Goal: Task Accomplishment & Management: Use online tool/utility

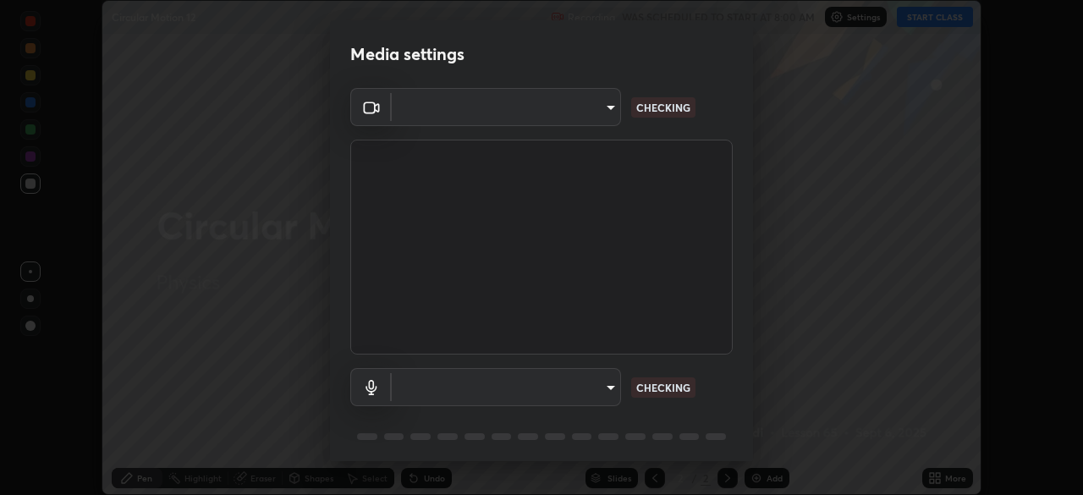
scroll to position [60, 0]
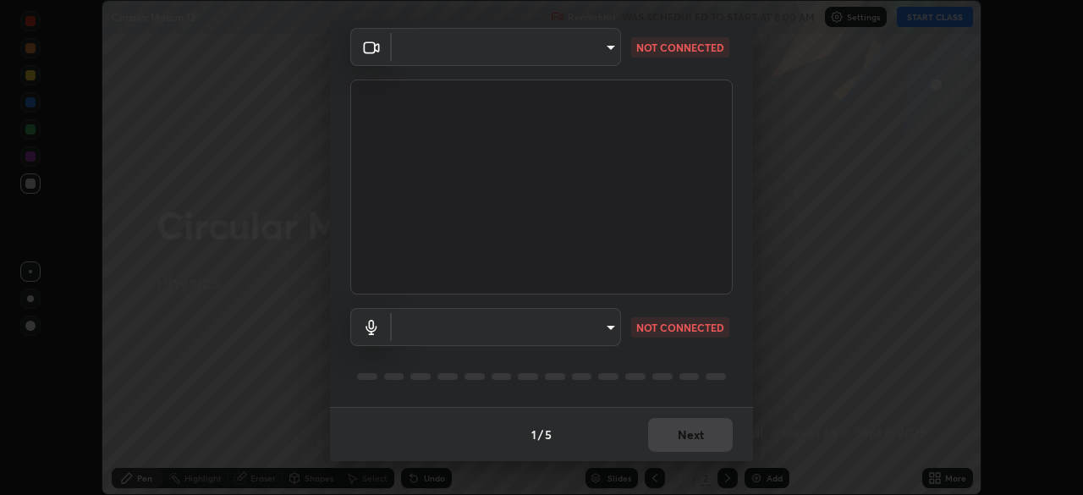
type input "c7661abdb2026871ead36f205add4b28eed2acd2256a3062a57d90756d6a7fda"
type input "96fcf24ad01b3a7b421b329ab36215e194257b873513e221a7a03126c554046f"
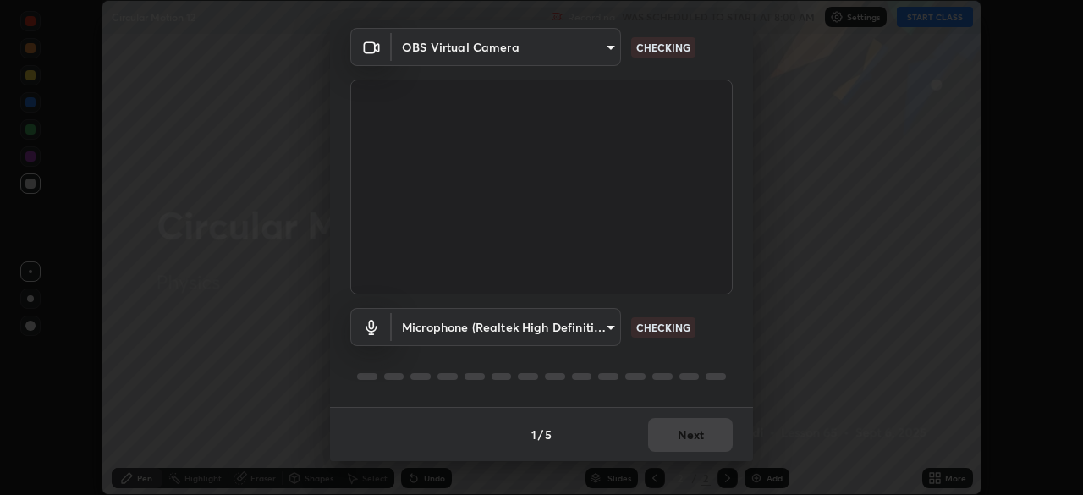
click at [594, 327] on body "Erase all Circular Motion 12 Recording WAS SCHEDULED TO START AT 8:00 AM Settin…" at bounding box center [541, 247] width 1083 height 495
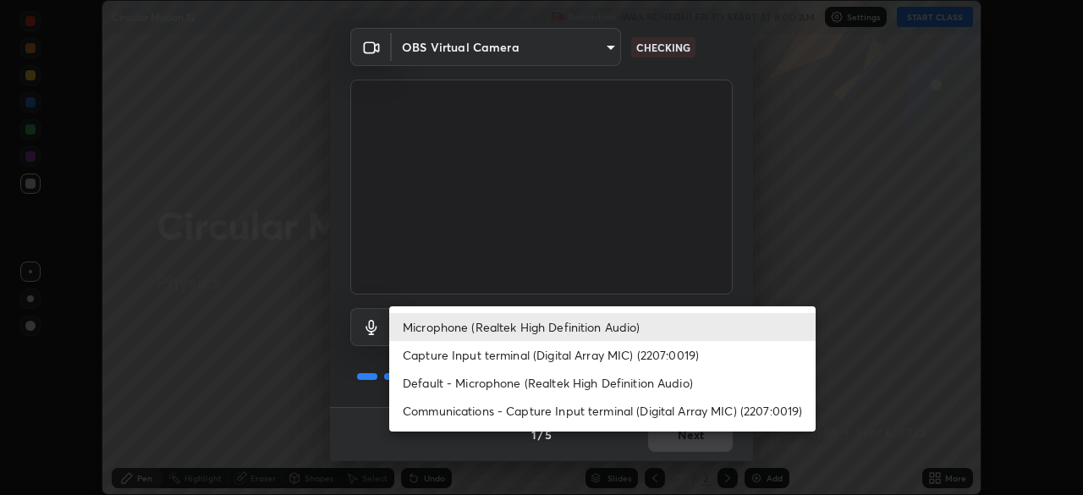
click at [623, 328] on li "Microphone (Realtek High Definition Audio)" at bounding box center [602, 327] width 426 height 28
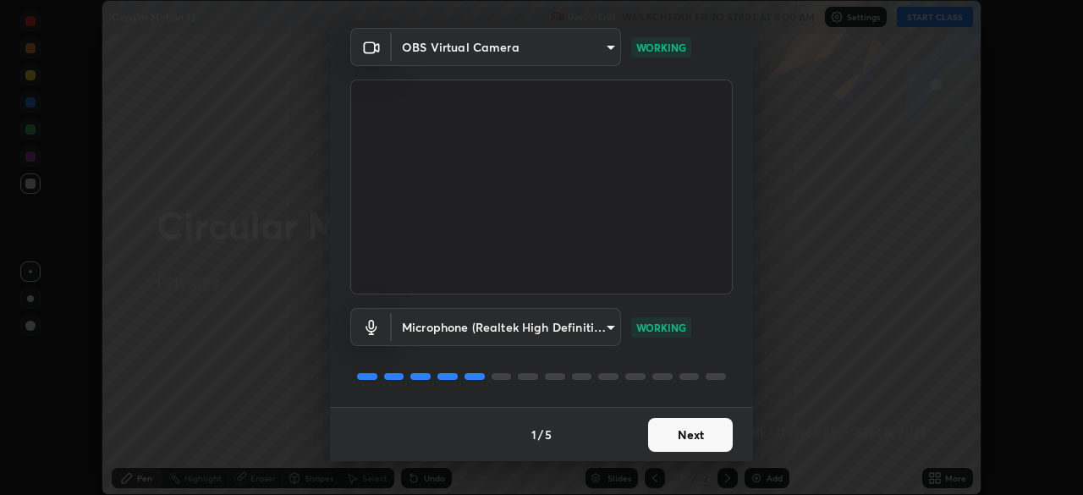
click at [684, 435] on button "Next" at bounding box center [690, 435] width 85 height 34
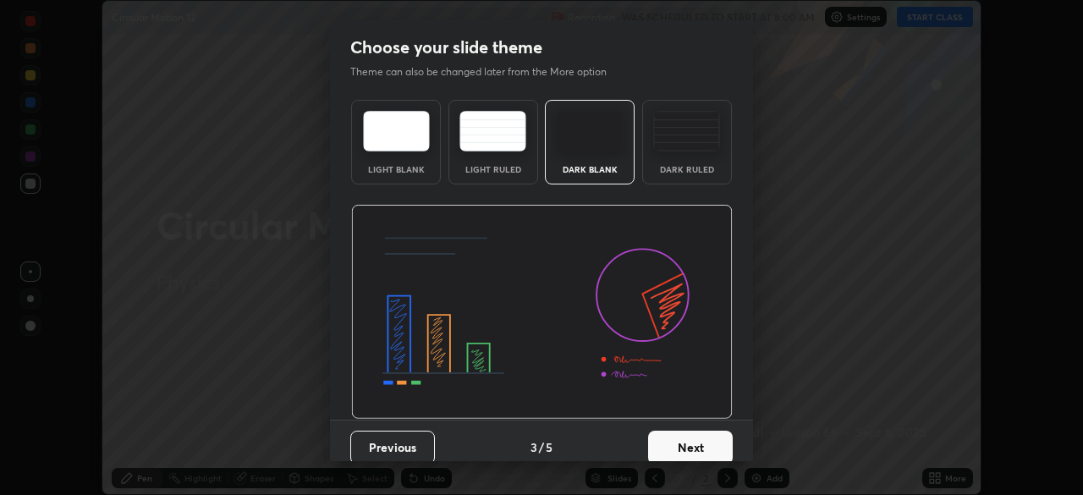
click at [668, 437] on button "Next" at bounding box center [690, 448] width 85 height 34
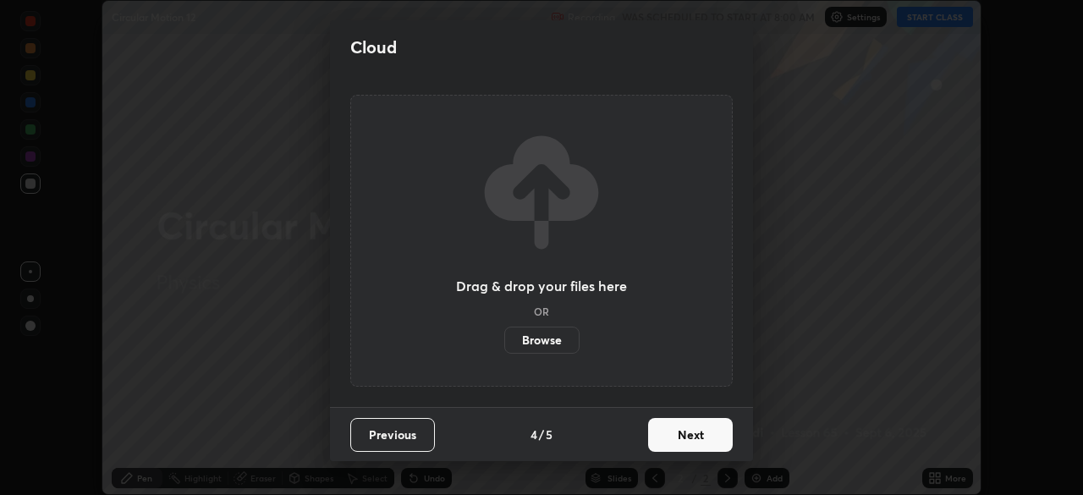
click at [668, 437] on button "Next" at bounding box center [690, 435] width 85 height 34
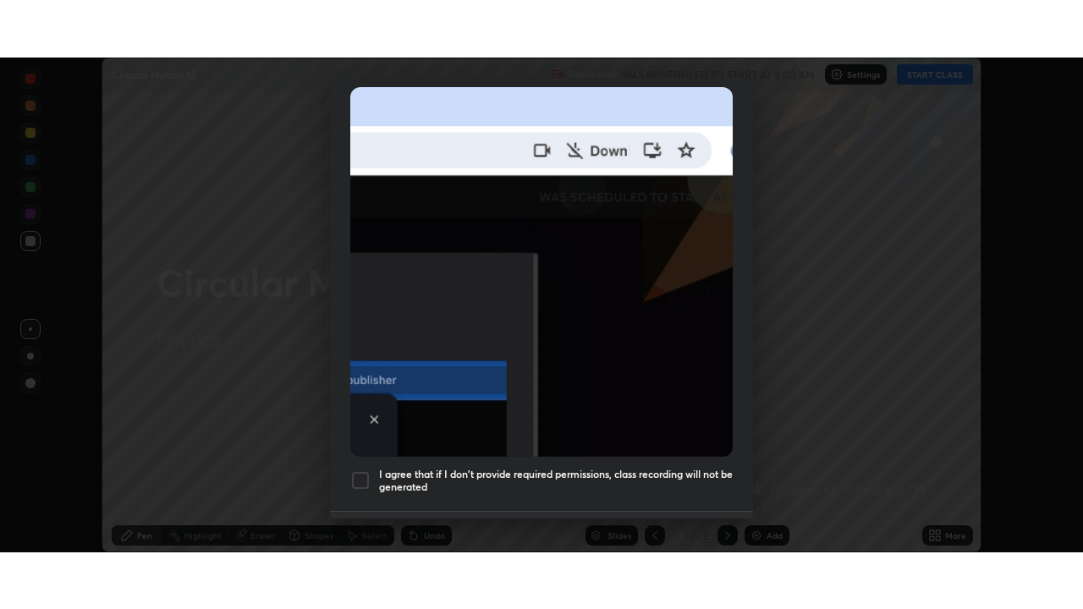
scroll to position [405, 0]
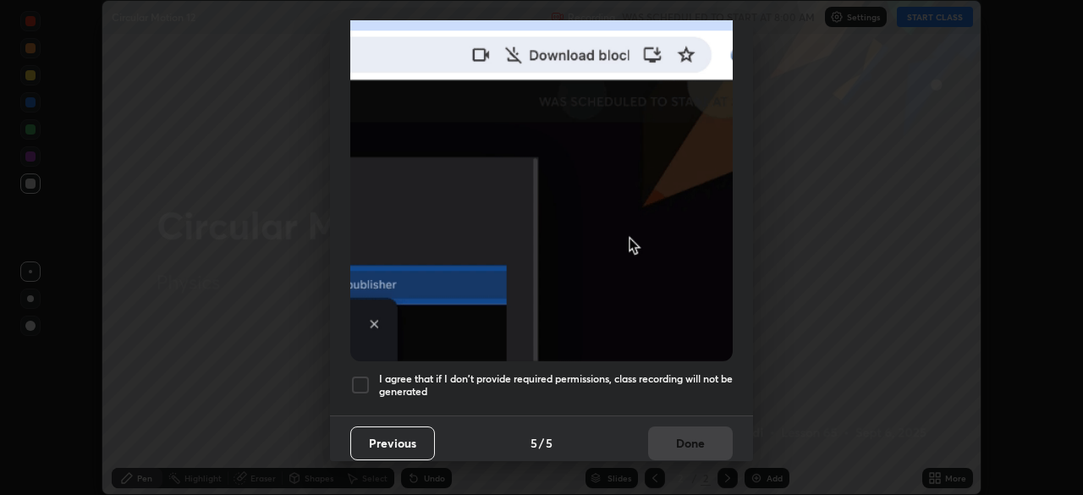
click at [359, 375] on div at bounding box center [360, 385] width 20 height 20
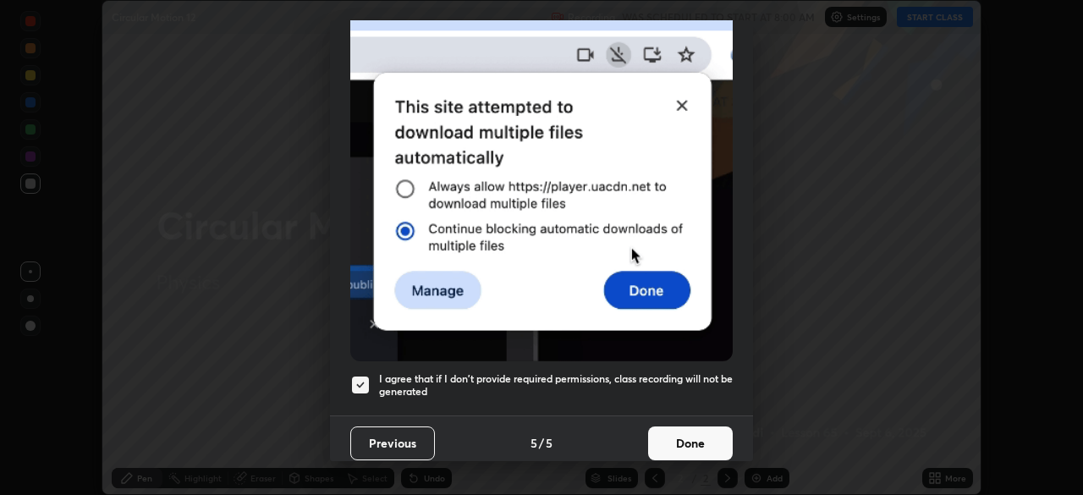
click at [659, 433] on button "Done" at bounding box center [690, 443] width 85 height 34
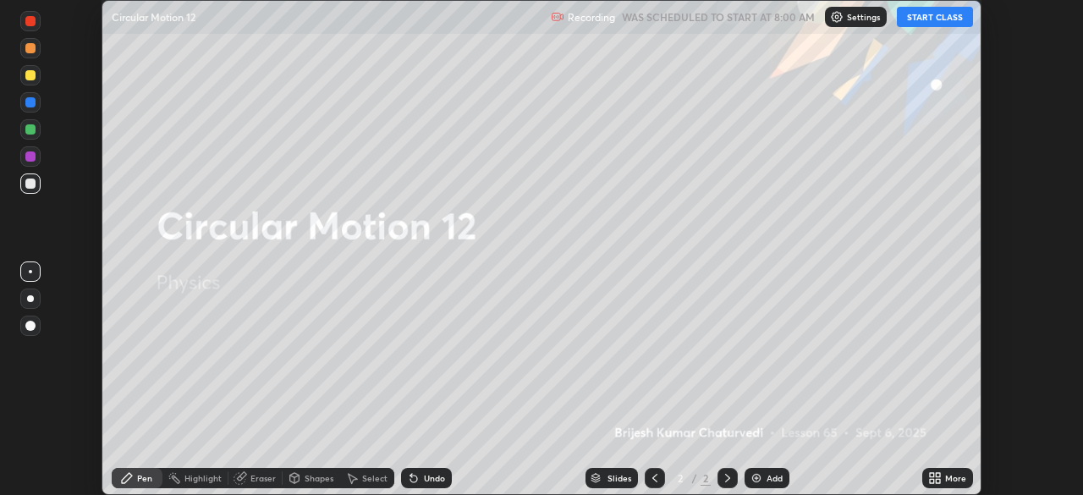
click at [933, 15] on button "START CLASS" at bounding box center [935, 17] width 76 height 20
click at [937, 476] on icon at bounding box center [938, 475] width 4 height 4
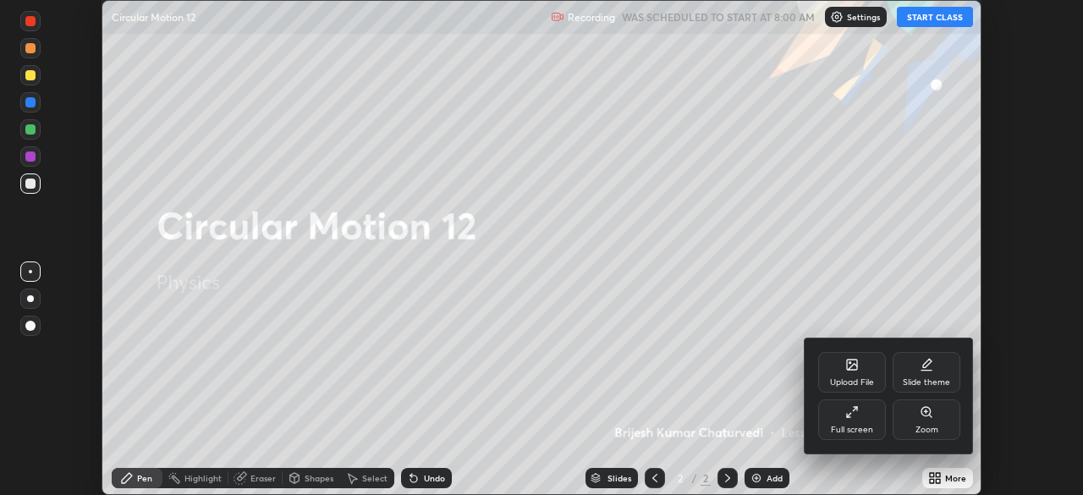
click at [853, 426] on div "Full screen" at bounding box center [852, 430] width 42 height 8
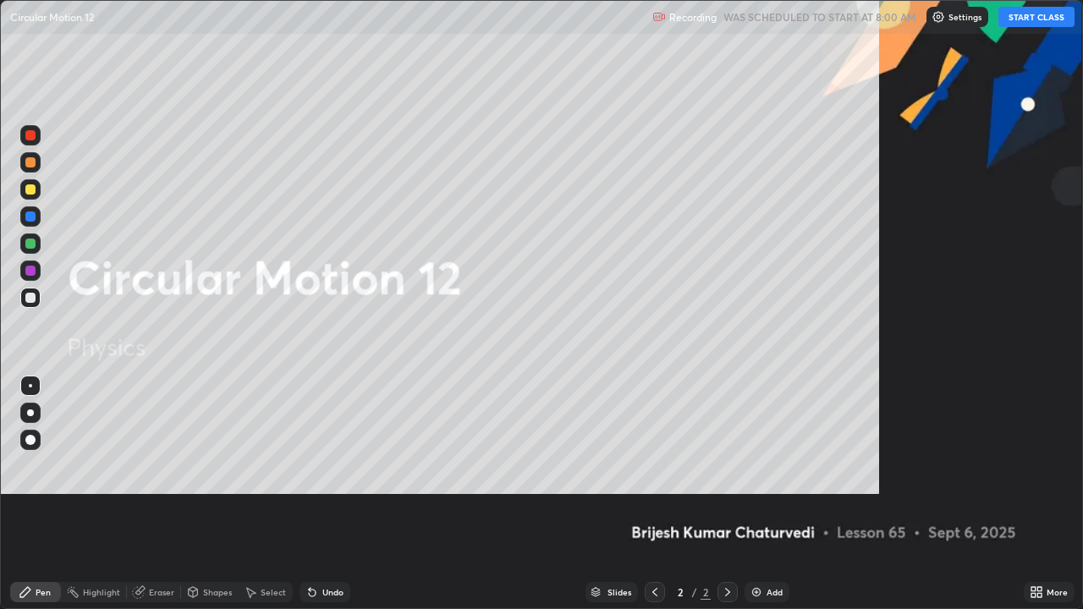
scroll to position [609, 1083]
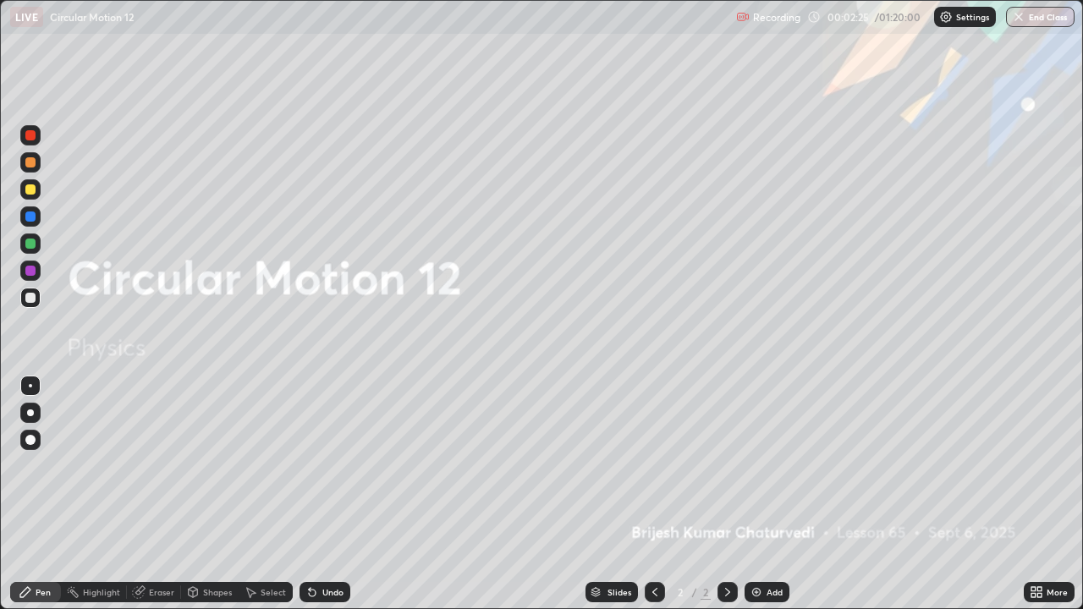
click at [752, 494] on img at bounding box center [757, 593] width 14 height 14
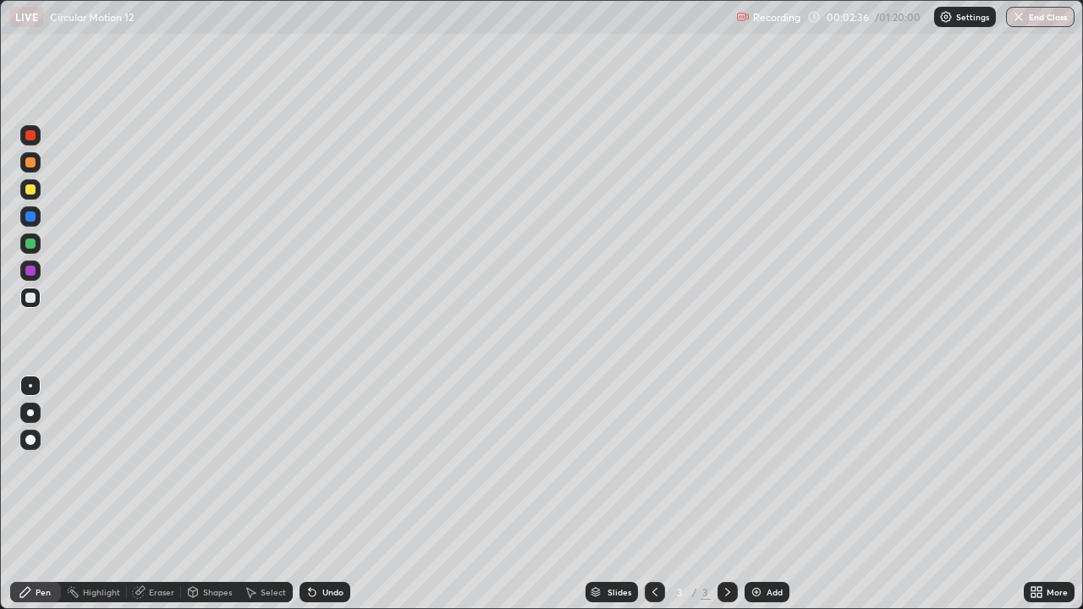
click at [331, 494] on div "Undo" at bounding box center [325, 592] width 51 height 20
click at [329, 494] on div "Undo" at bounding box center [332, 592] width 21 height 8
click at [756, 494] on img at bounding box center [757, 593] width 14 height 14
click at [30, 192] on div at bounding box center [30, 189] width 10 height 10
click at [325, 494] on div "Undo" at bounding box center [325, 592] width 51 height 20
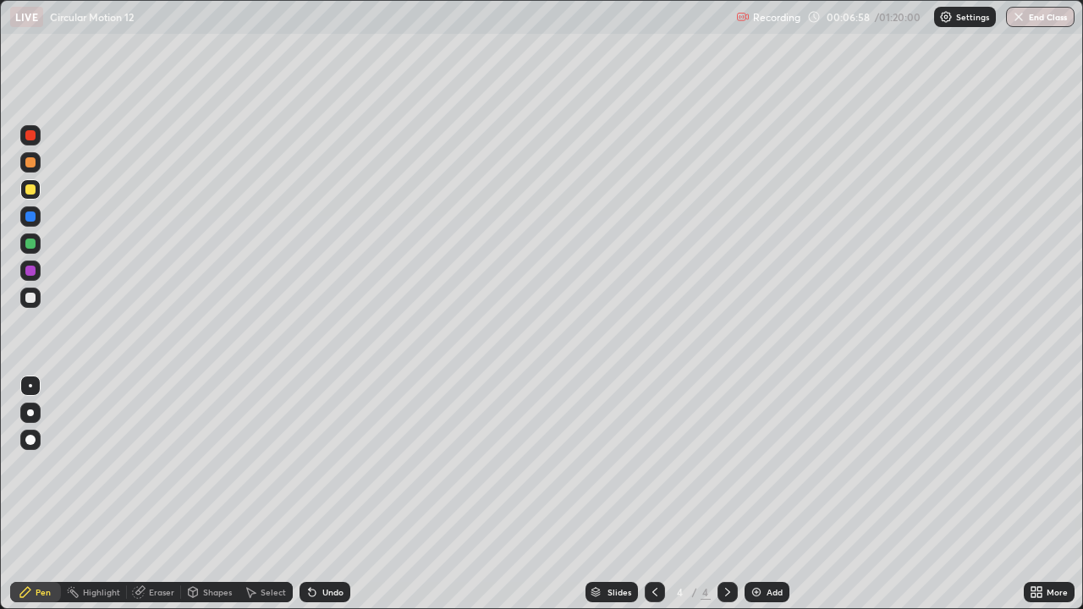
click at [327, 494] on div "Undo" at bounding box center [332, 592] width 21 height 8
click at [310, 494] on icon at bounding box center [312, 593] width 7 height 7
click at [317, 494] on div "Undo" at bounding box center [325, 592] width 51 height 20
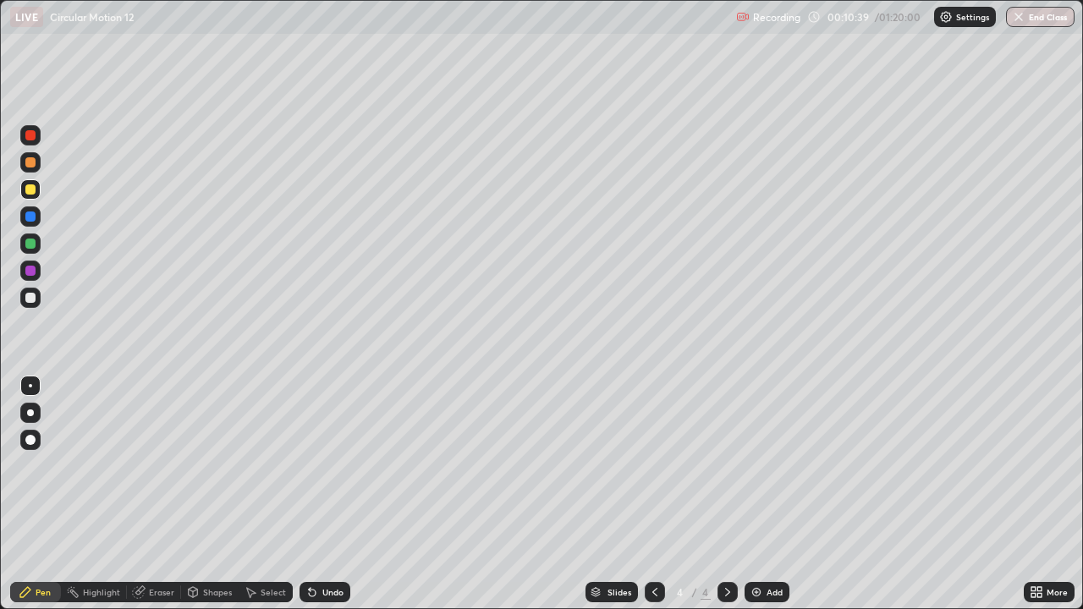
click at [331, 494] on div "Undo" at bounding box center [332, 592] width 21 height 8
click at [726, 494] on icon at bounding box center [728, 593] width 14 height 14
click at [752, 494] on img at bounding box center [757, 593] width 14 height 14
click at [329, 494] on div "Undo" at bounding box center [332, 592] width 21 height 8
click at [330, 494] on div "Undo" at bounding box center [332, 592] width 21 height 8
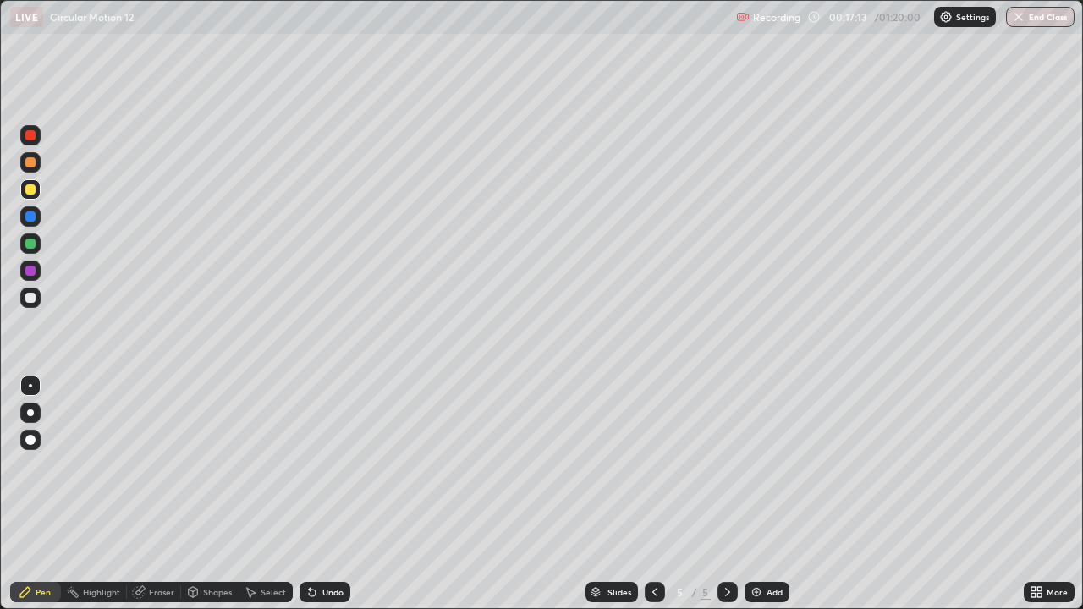
click at [160, 494] on div "Eraser" at bounding box center [161, 592] width 25 height 8
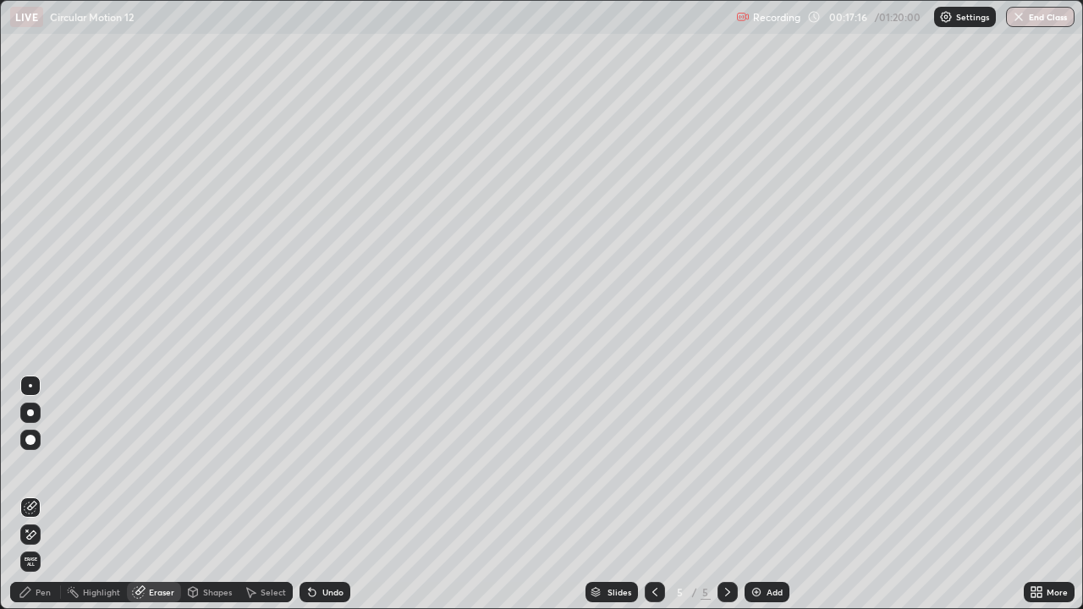
click at [336, 494] on div "Undo" at bounding box center [332, 592] width 21 height 8
click at [340, 494] on div "Undo" at bounding box center [332, 592] width 21 height 8
click at [47, 494] on div "Pen" at bounding box center [43, 592] width 15 height 8
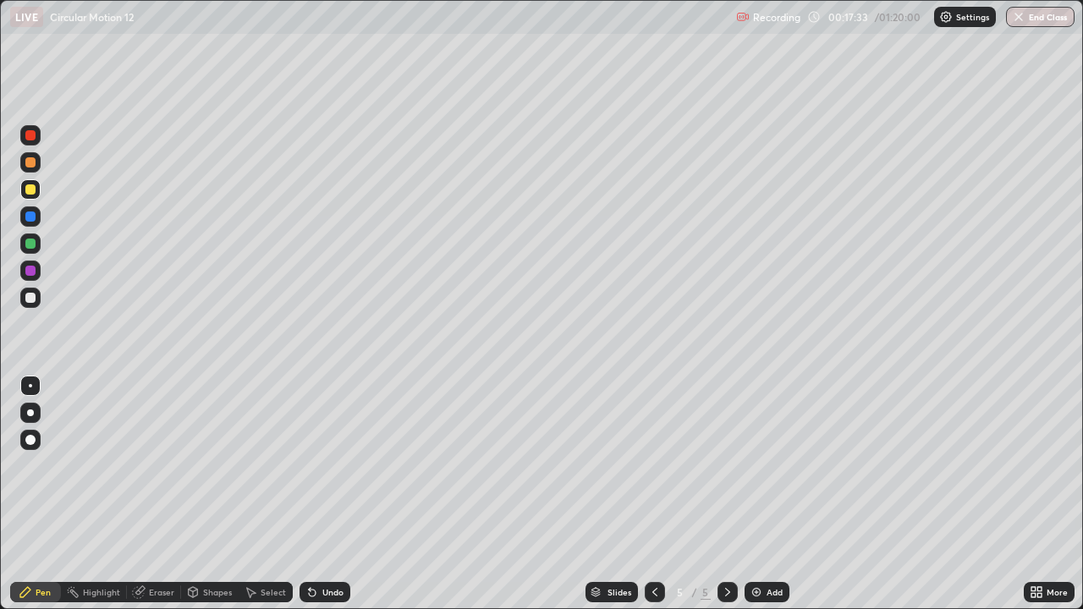
click at [158, 494] on div "Eraser" at bounding box center [161, 592] width 25 height 8
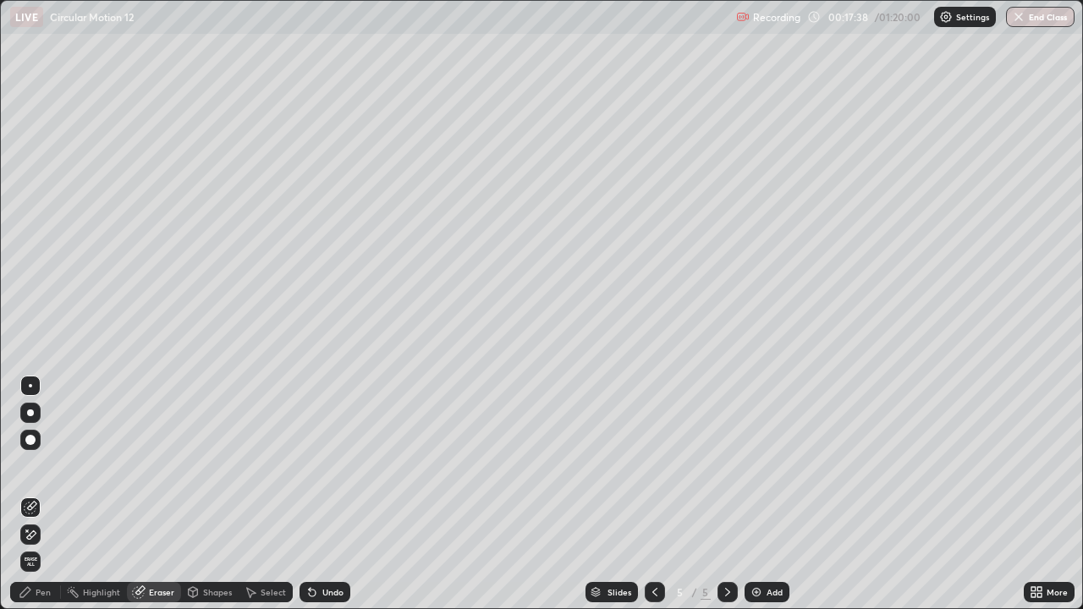
click at [42, 494] on div "Pen" at bounding box center [43, 592] width 15 height 8
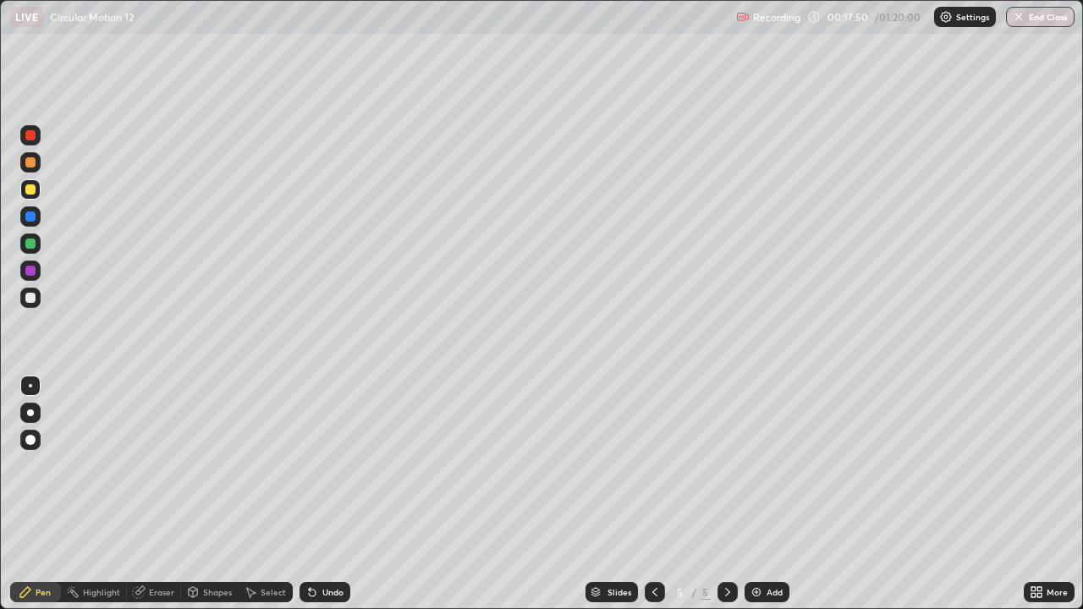
click at [152, 494] on div "Eraser" at bounding box center [161, 592] width 25 height 8
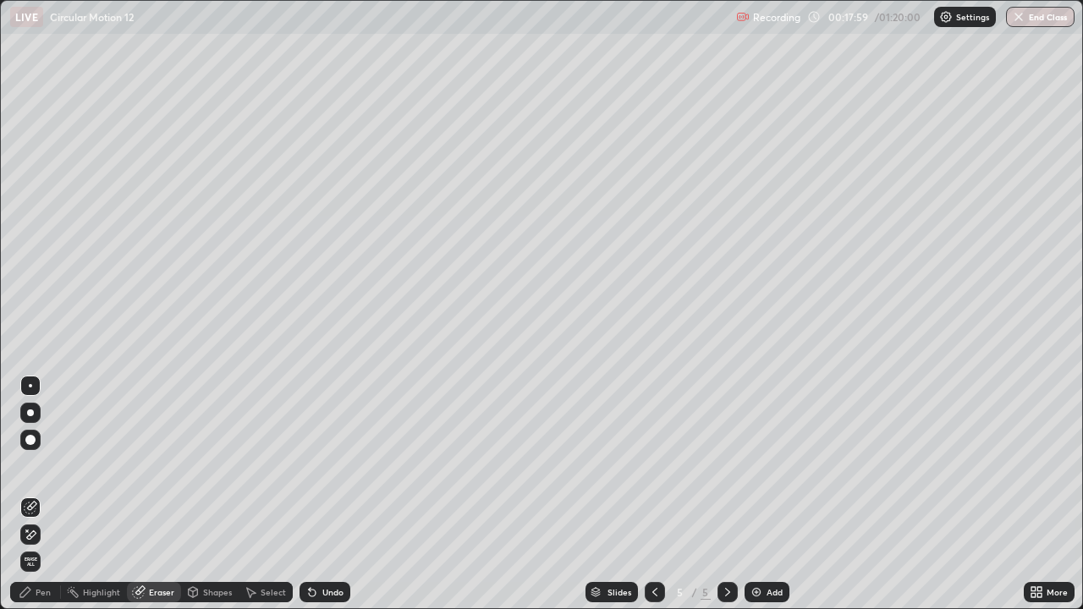
click at [39, 494] on div "Pen" at bounding box center [43, 592] width 15 height 8
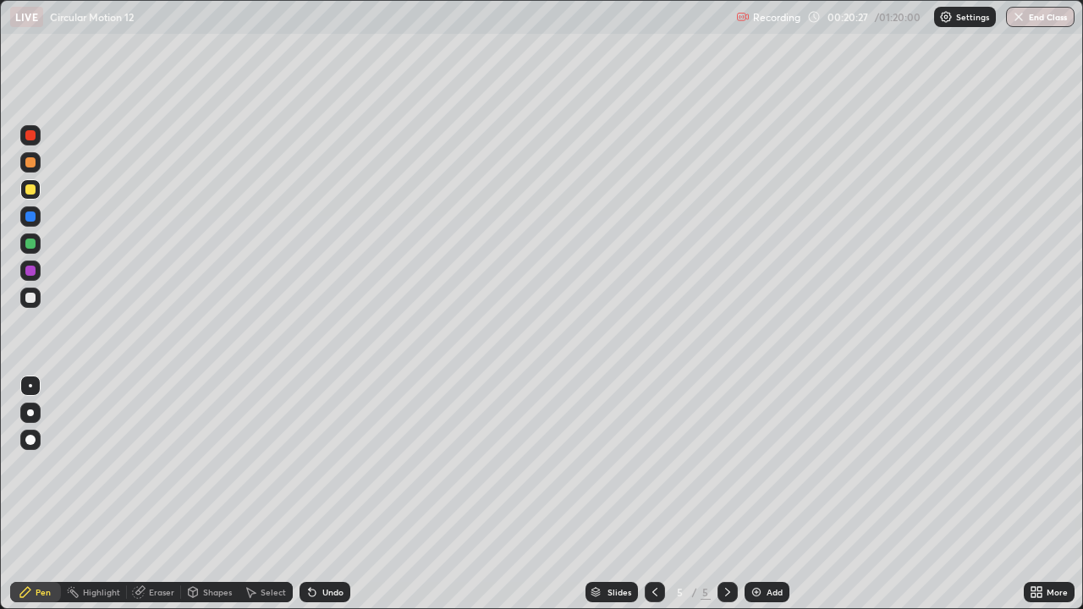
click at [753, 494] on img at bounding box center [757, 593] width 14 height 14
click at [158, 494] on div "Eraser" at bounding box center [161, 592] width 25 height 8
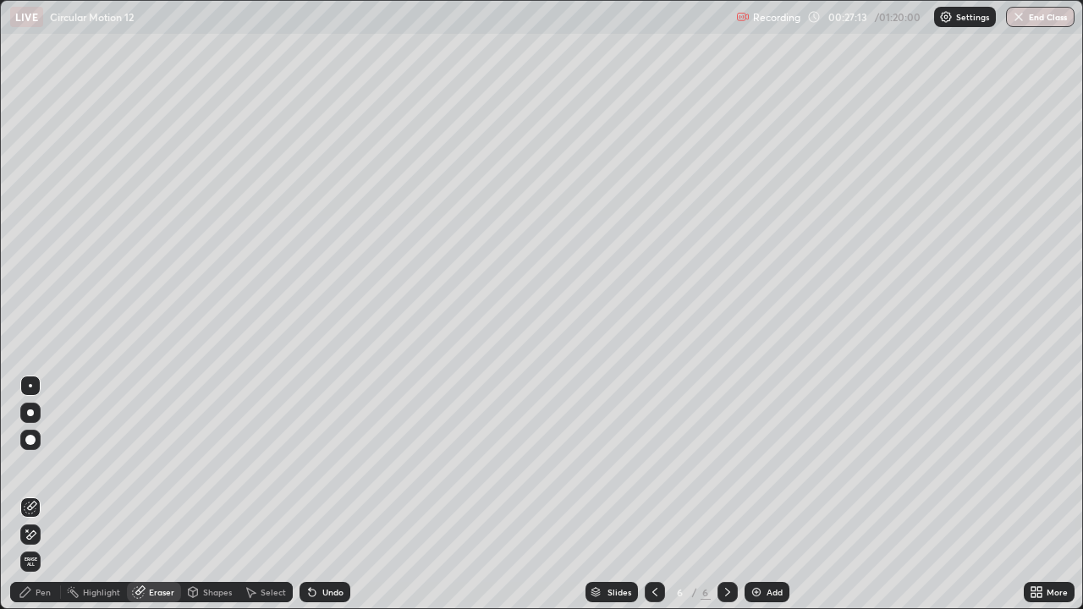
click at [37, 494] on div "Pen" at bounding box center [43, 592] width 15 height 8
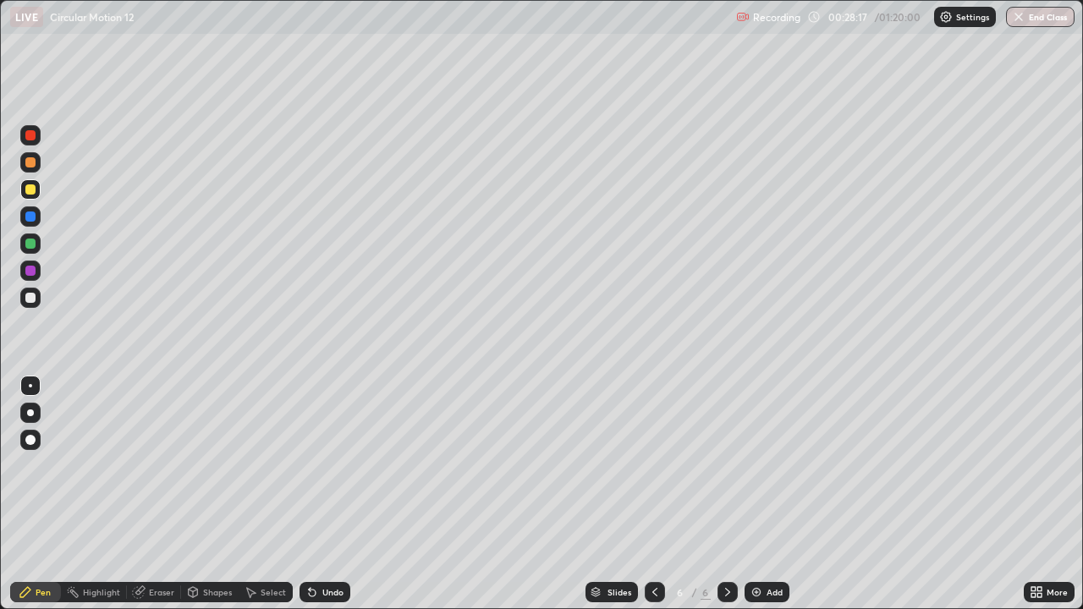
click at [29, 300] on div at bounding box center [30, 298] width 10 height 10
click at [756, 494] on img at bounding box center [757, 593] width 14 height 14
click at [332, 494] on div "Undo" at bounding box center [332, 592] width 21 height 8
click at [310, 494] on icon at bounding box center [312, 593] width 7 height 7
click at [309, 494] on icon at bounding box center [312, 593] width 7 height 7
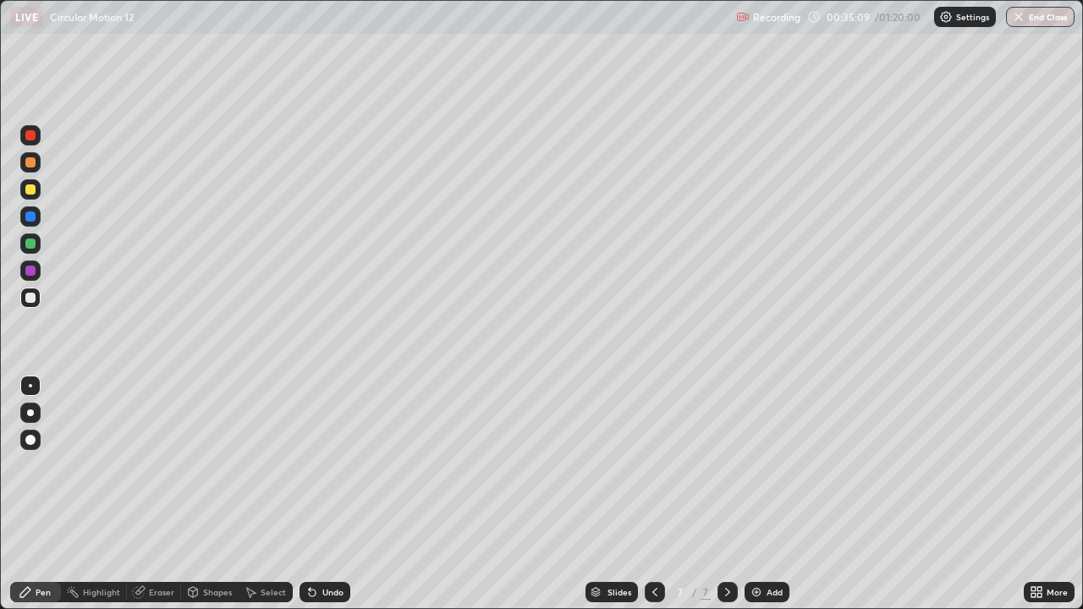
click at [337, 494] on div "Undo" at bounding box center [325, 592] width 51 height 20
click at [333, 494] on div "Undo" at bounding box center [332, 592] width 21 height 8
click at [27, 191] on div at bounding box center [30, 189] width 10 height 10
click at [334, 494] on div "Undo" at bounding box center [325, 592] width 51 height 20
click at [335, 494] on div "Undo" at bounding box center [332, 592] width 21 height 8
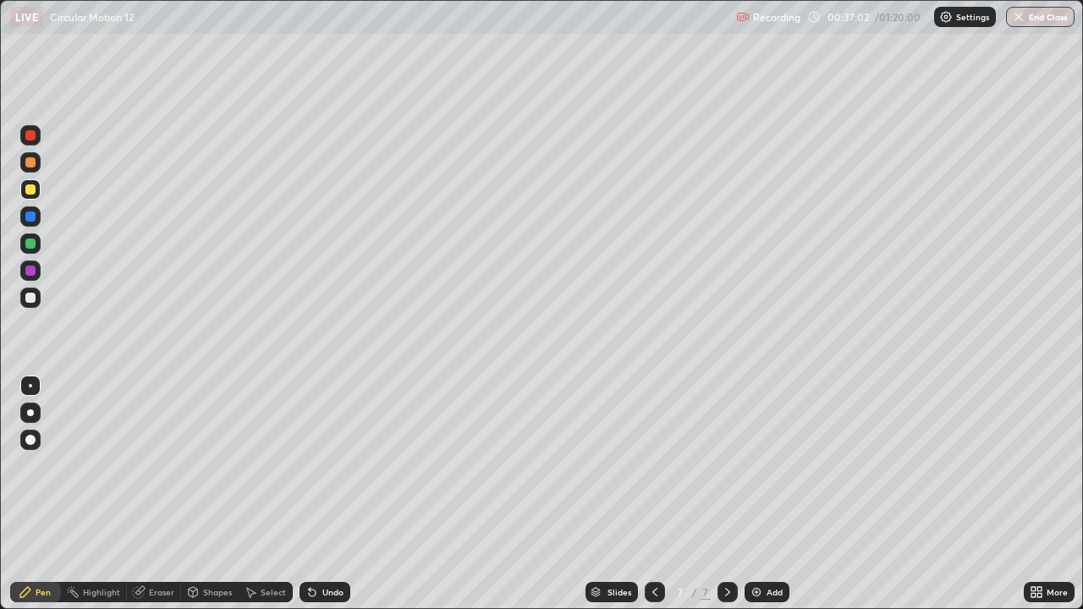
click at [333, 494] on div "Undo" at bounding box center [332, 592] width 21 height 8
click at [726, 494] on icon at bounding box center [728, 593] width 14 height 14
click at [762, 494] on div "Add" at bounding box center [767, 592] width 45 height 20
click at [30, 166] on div at bounding box center [30, 162] width 10 height 10
click at [646, 494] on div at bounding box center [655, 592] width 20 height 20
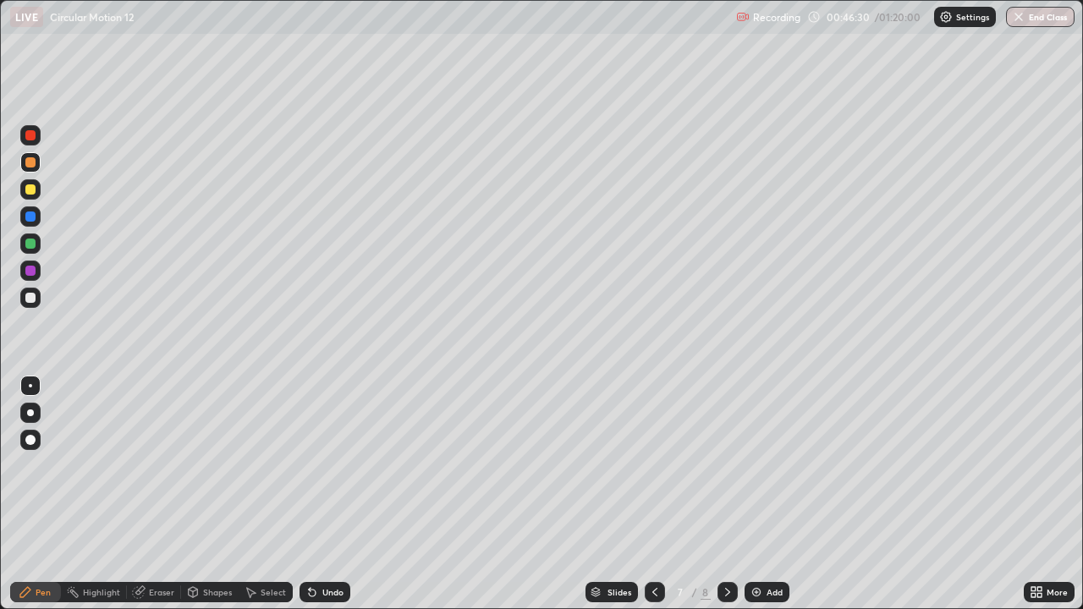
click at [726, 494] on icon at bounding box center [728, 593] width 14 height 14
click at [333, 494] on div "Undo" at bounding box center [332, 592] width 21 height 8
click at [334, 494] on div "Undo" at bounding box center [332, 592] width 21 height 8
click at [325, 494] on div "Undo" at bounding box center [332, 592] width 21 height 8
click at [754, 494] on img at bounding box center [757, 593] width 14 height 14
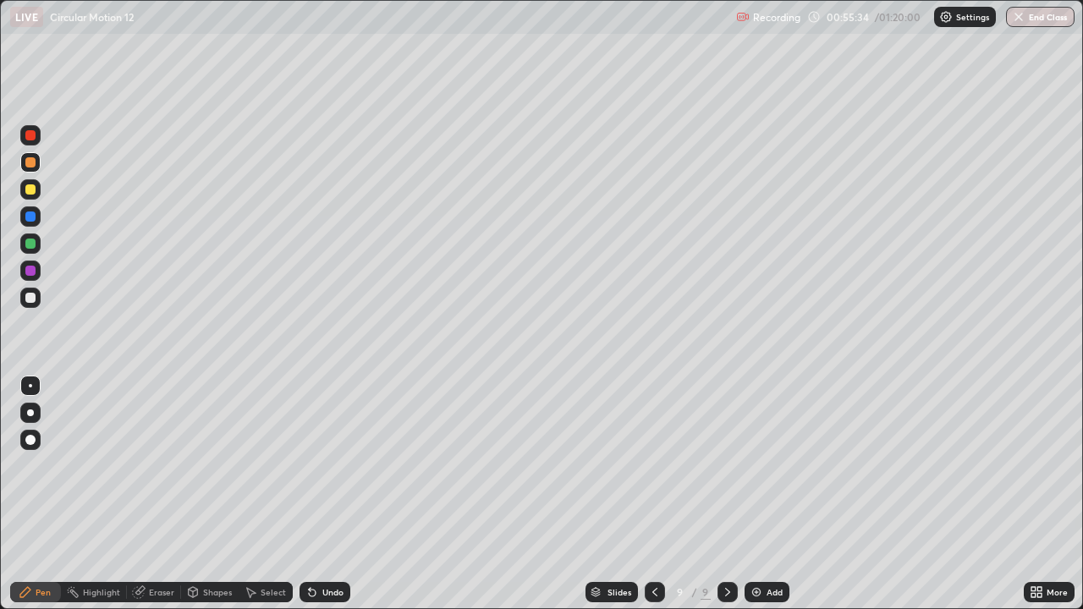
click at [30, 297] on div at bounding box center [30, 298] width 10 height 10
click at [206, 494] on div "Shapes" at bounding box center [217, 592] width 29 height 8
click at [266, 494] on div "Select" at bounding box center [273, 592] width 25 height 8
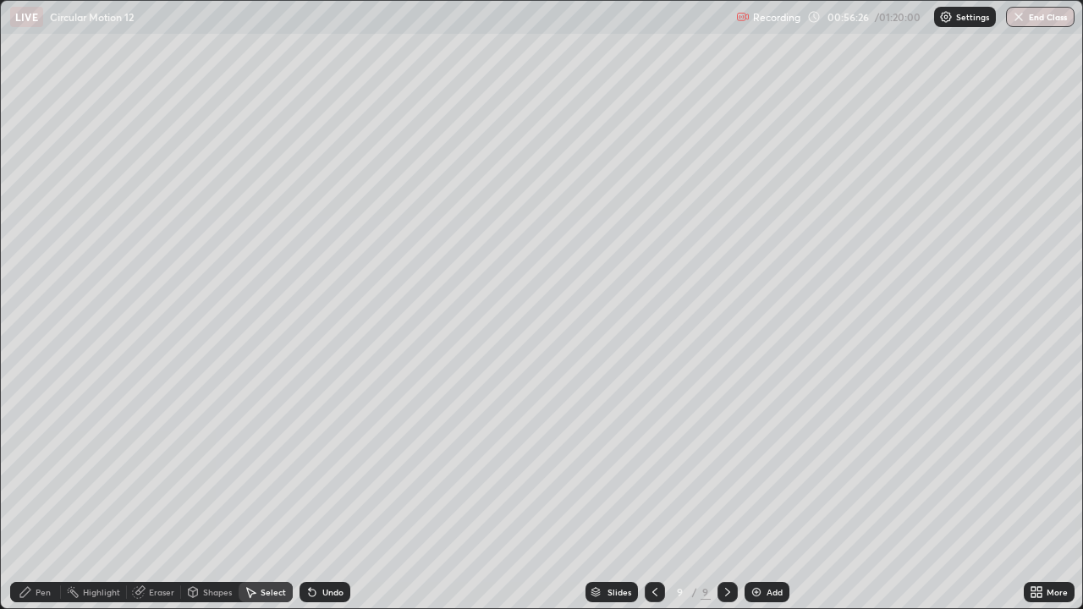
click at [41, 494] on div "Pen" at bounding box center [43, 592] width 15 height 8
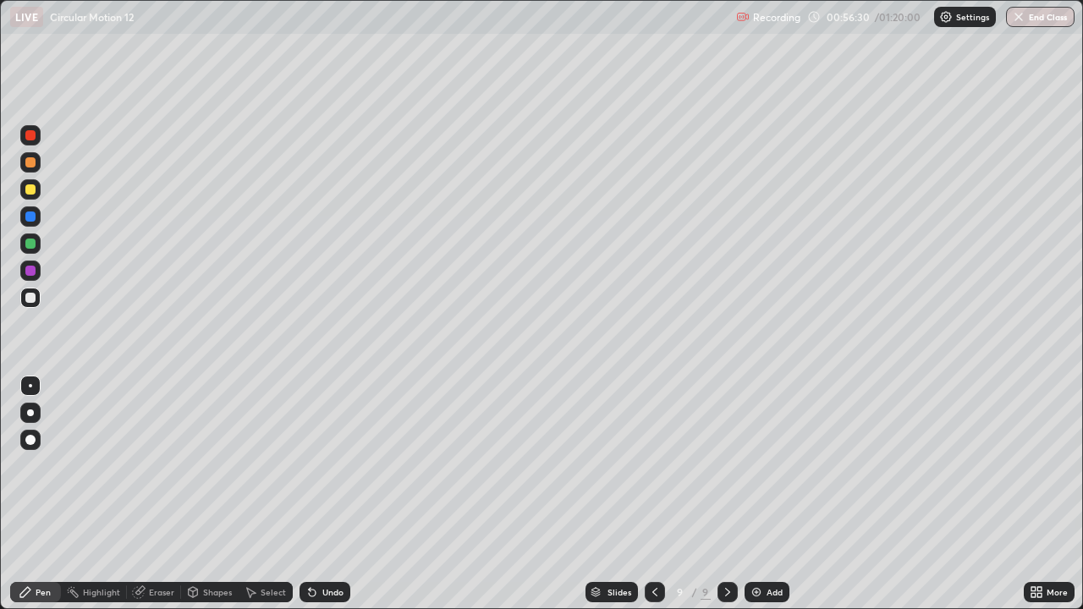
click at [328, 494] on div "Undo" at bounding box center [332, 592] width 21 height 8
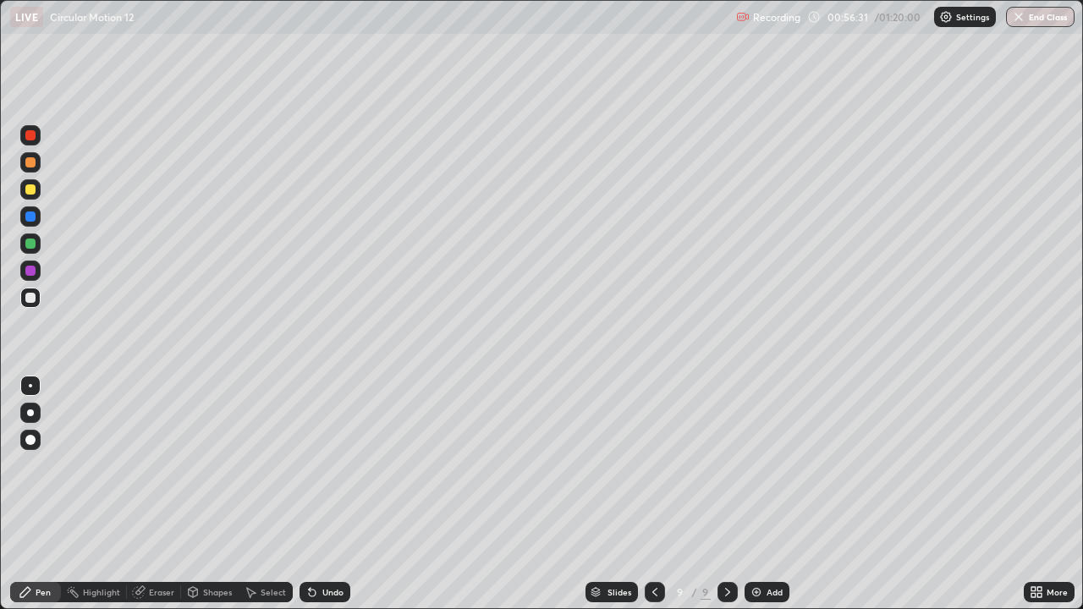
click at [328, 494] on div "Undo" at bounding box center [332, 592] width 21 height 8
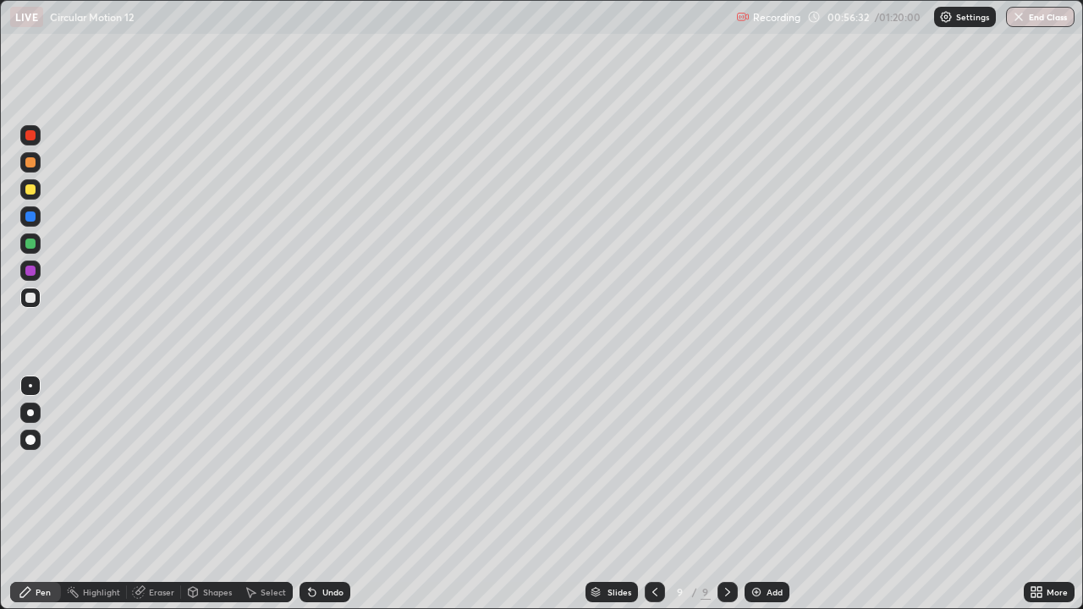
click at [328, 494] on div "Undo" at bounding box center [332, 592] width 21 height 8
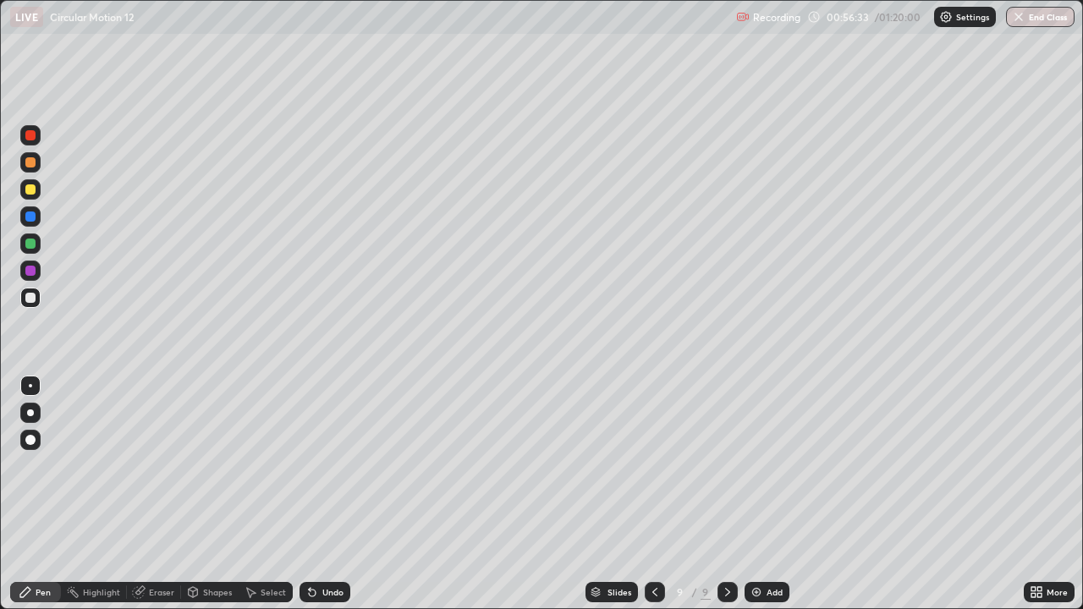
click at [328, 494] on div "Undo" at bounding box center [332, 592] width 21 height 8
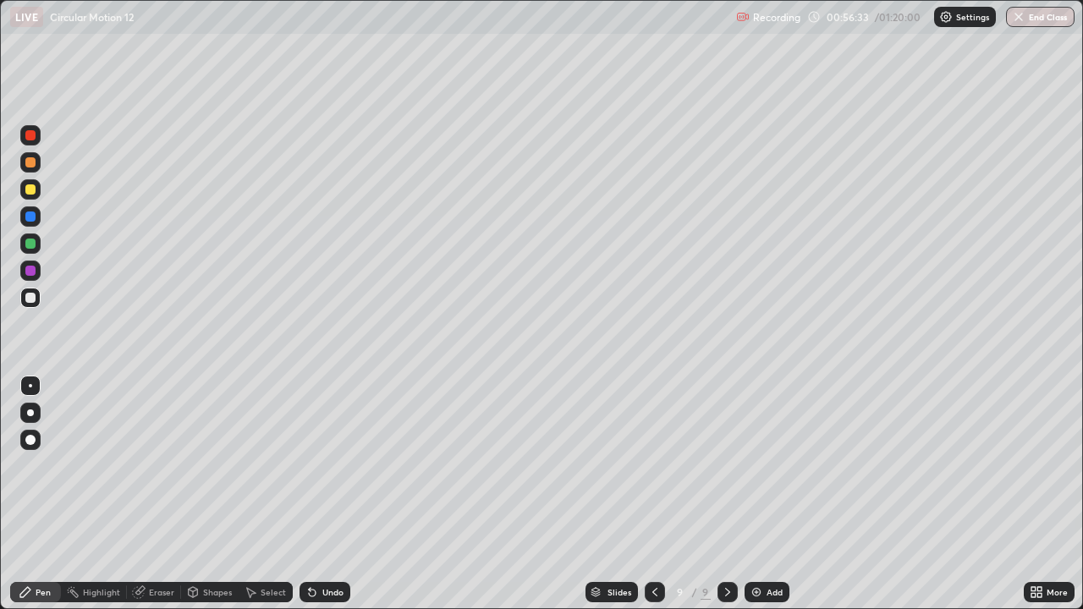
click at [328, 494] on div "Undo" at bounding box center [332, 592] width 21 height 8
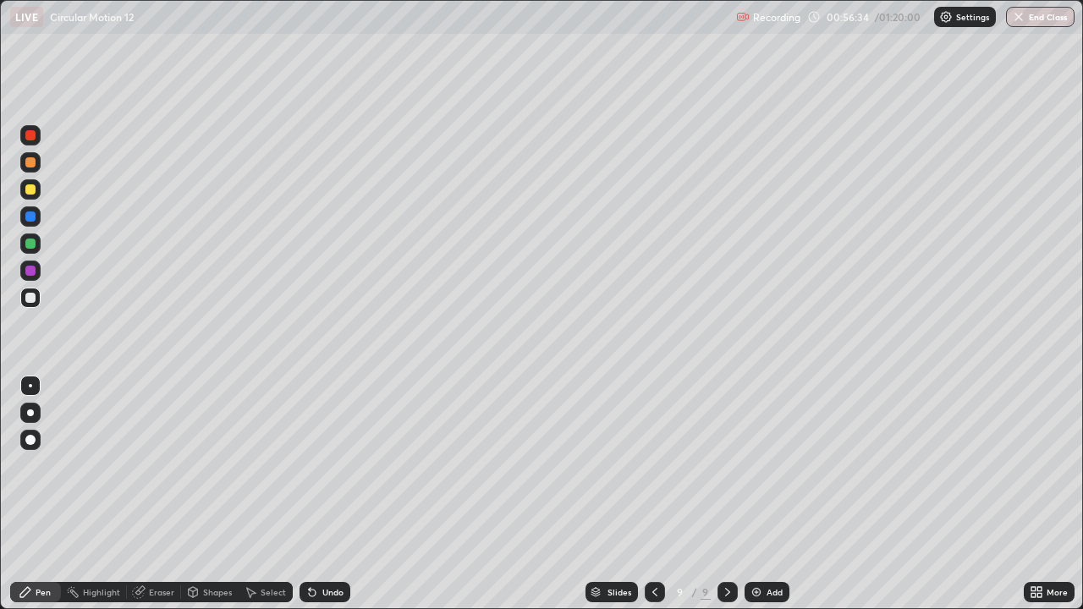
click at [328, 494] on div "Undo" at bounding box center [332, 592] width 21 height 8
click at [329, 494] on div "Undo" at bounding box center [332, 592] width 21 height 8
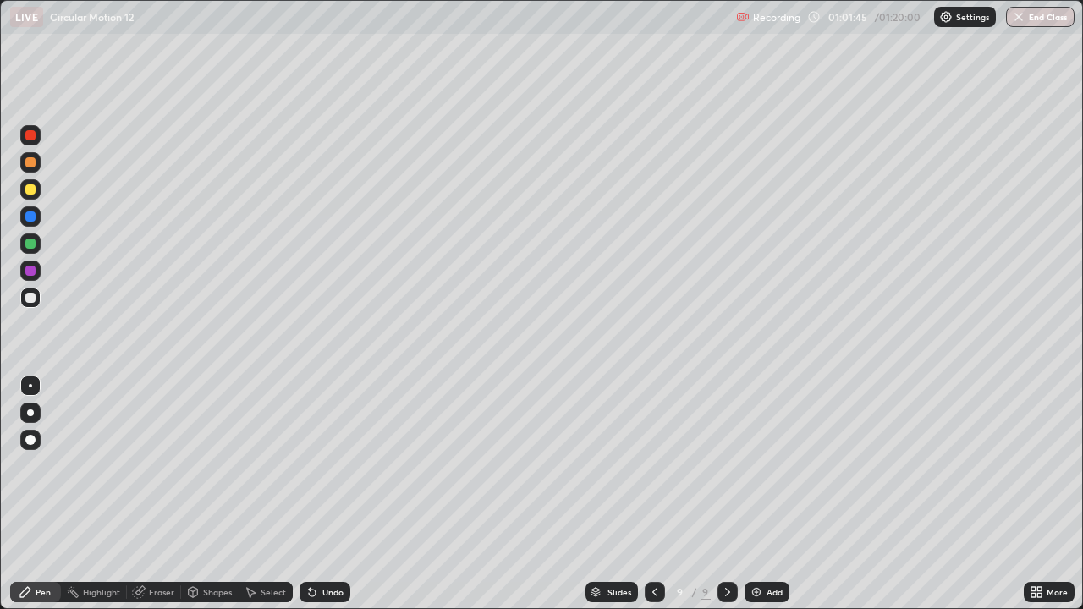
click at [756, 494] on img at bounding box center [757, 593] width 14 height 14
click at [29, 162] on div at bounding box center [30, 162] width 10 height 10
click at [26, 190] on div at bounding box center [30, 189] width 10 height 10
click at [30, 245] on div at bounding box center [30, 244] width 10 height 10
click at [757, 494] on img at bounding box center [757, 593] width 14 height 14
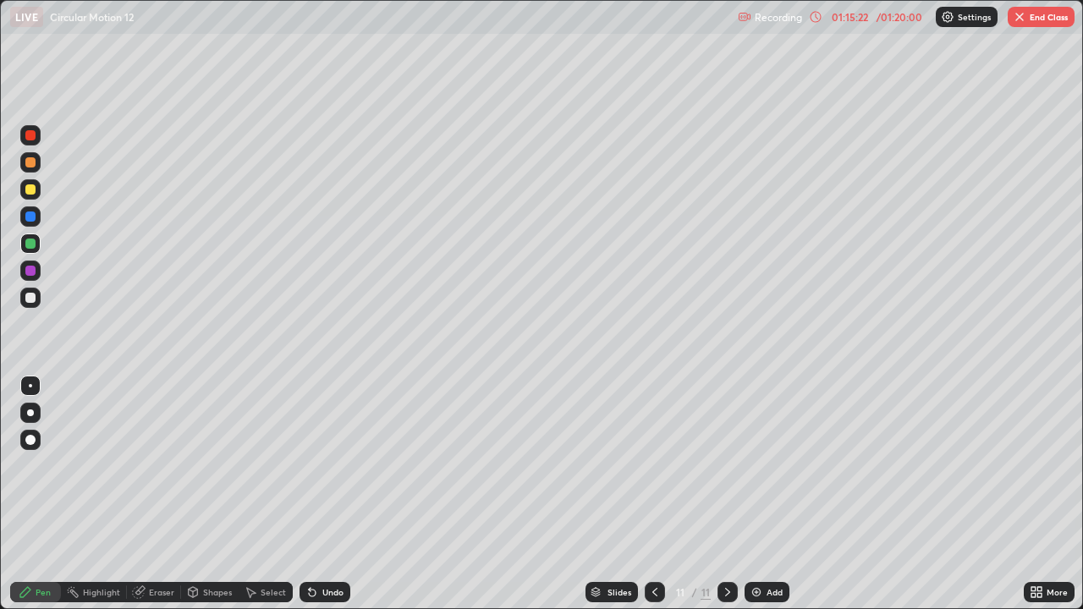
click at [28, 189] on div at bounding box center [30, 189] width 10 height 10
click at [29, 297] on div at bounding box center [30, 298] width 10 height 10
click at [32, 274] on div at bounding box center [30, 271] width 10 height 10
click at [157, 494] on div "Eraser" at bounding box center [161, 592] width 25 height 8
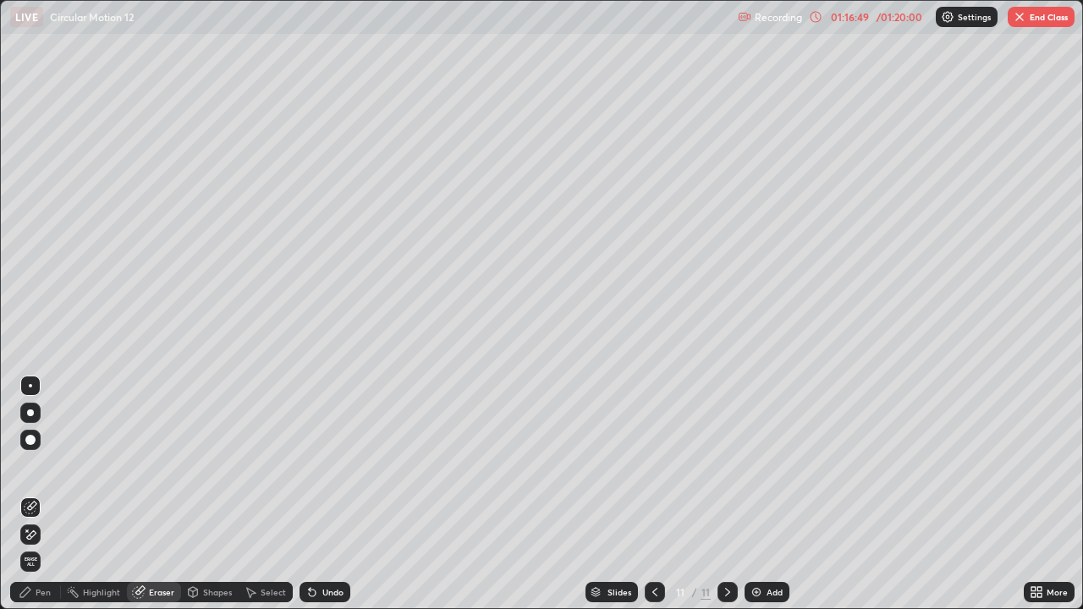
click at [36, 494] on div "Pen" at bounding box center [43, 592] width 15 height 8
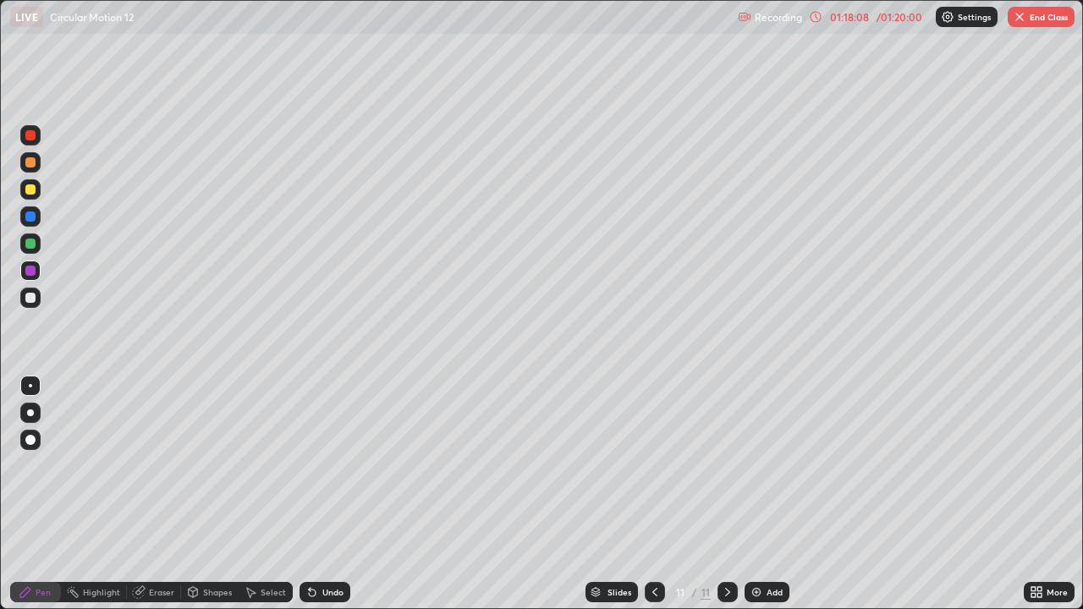
click at [157, 494] on div "Eraser" at bounding box center [161, 592] width 25 height 8
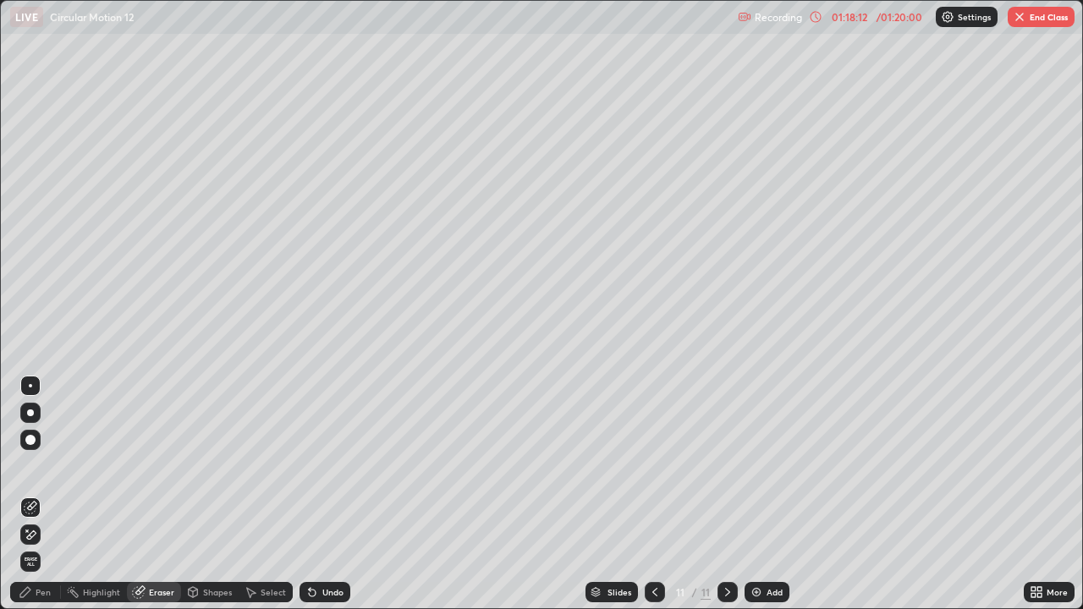
click at [43, 494] on div "Pen" at bounding box center [43, 592] width 15 height 8
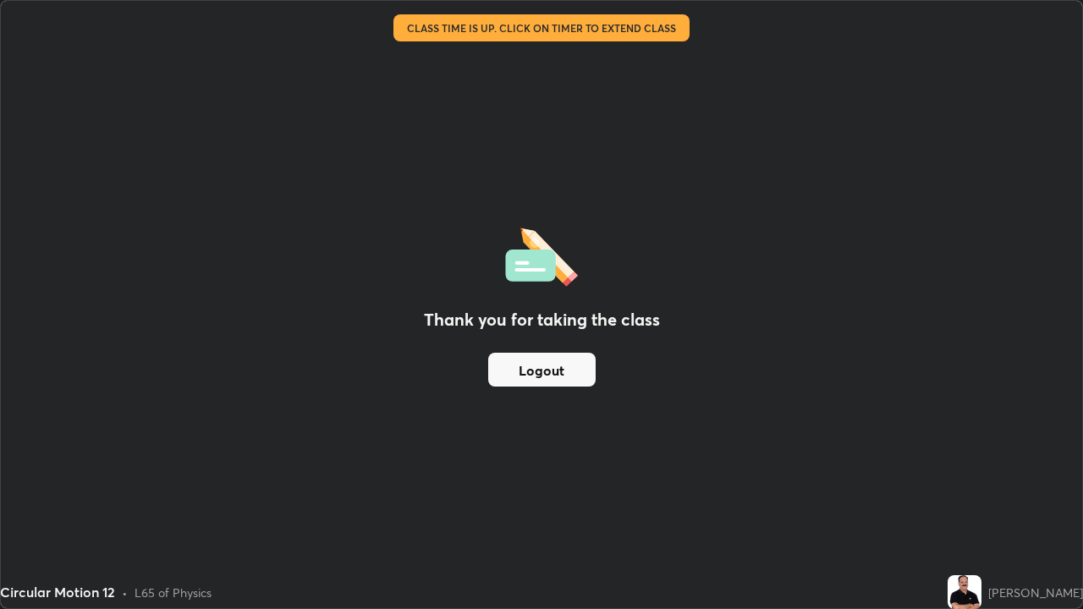
click at [554, 368] on button "Logout" at bounding box center [541, 370] width 107 height 34
